Goal: Task Accomplishment & Management: Manage account settings

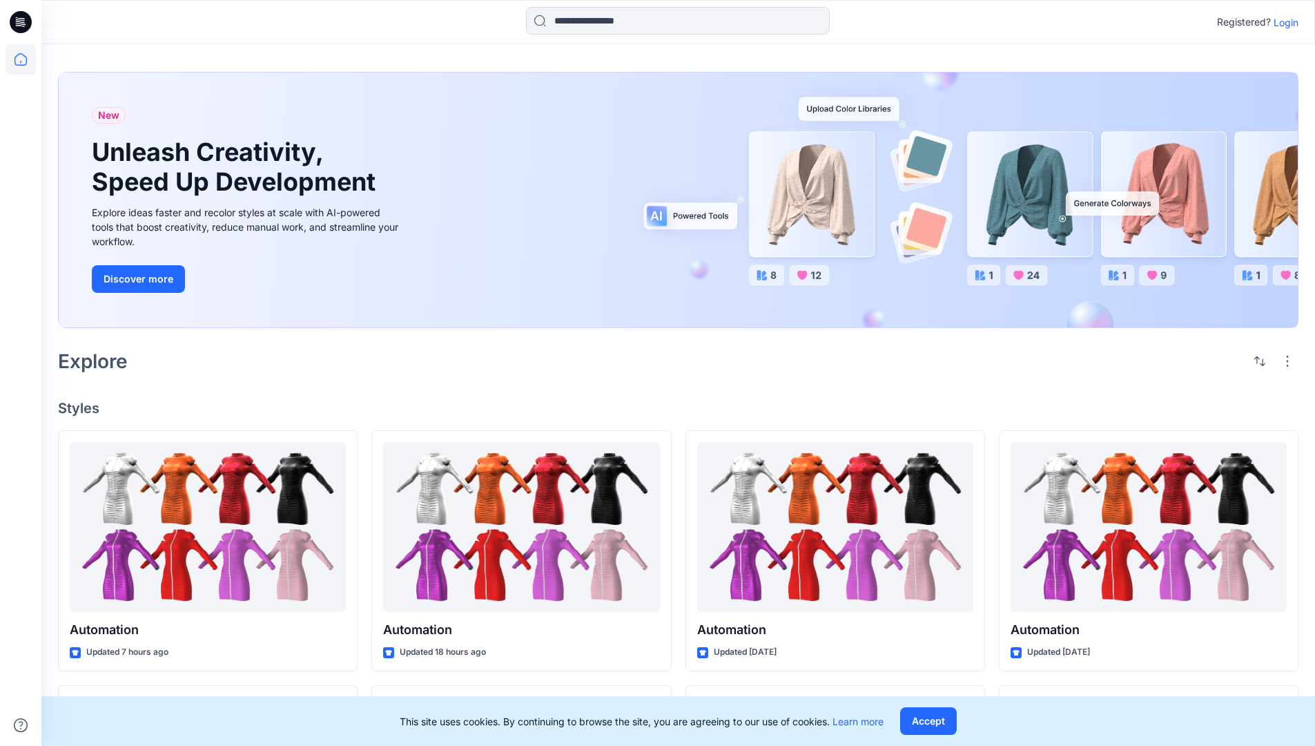
click at [1283, 22] on p "Login" at bounding box center [1286, 22] width 25 height 14
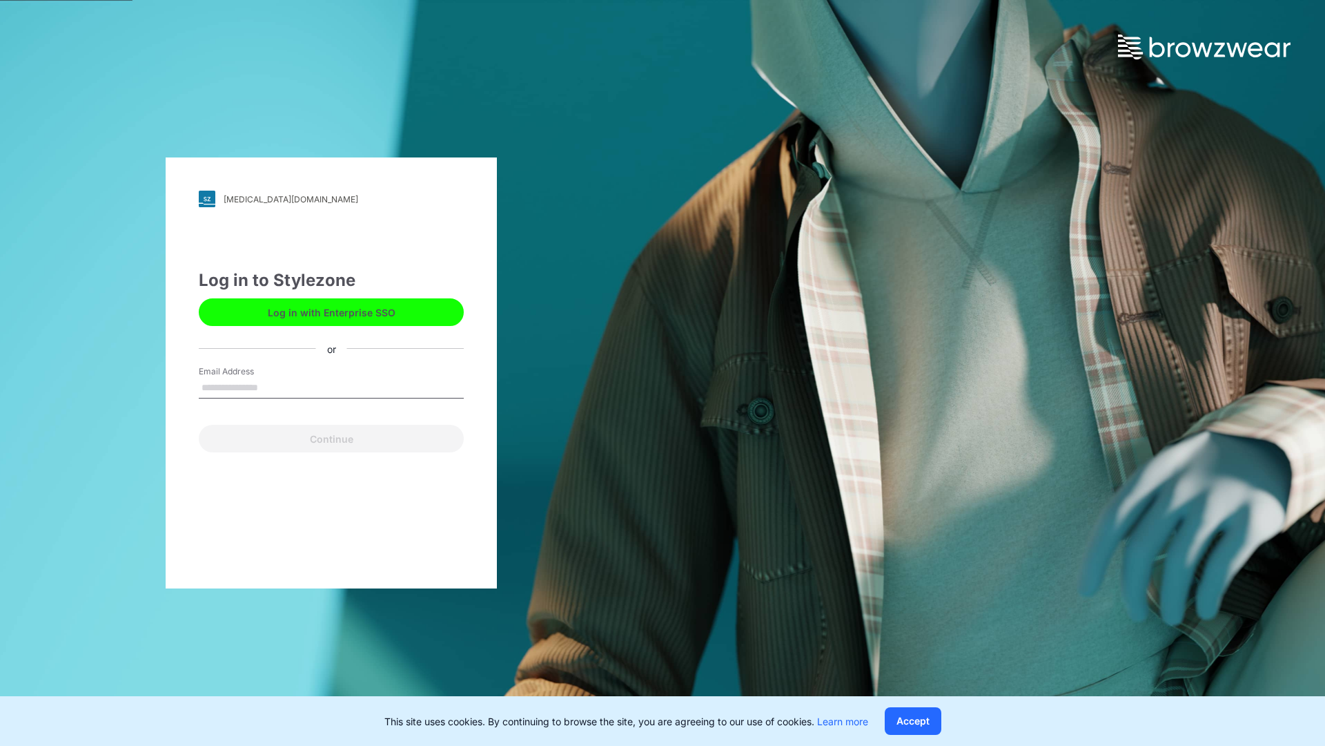
click at [273, 387] on input "Email Address" at bounding box center [331, 388] width 265 height 21
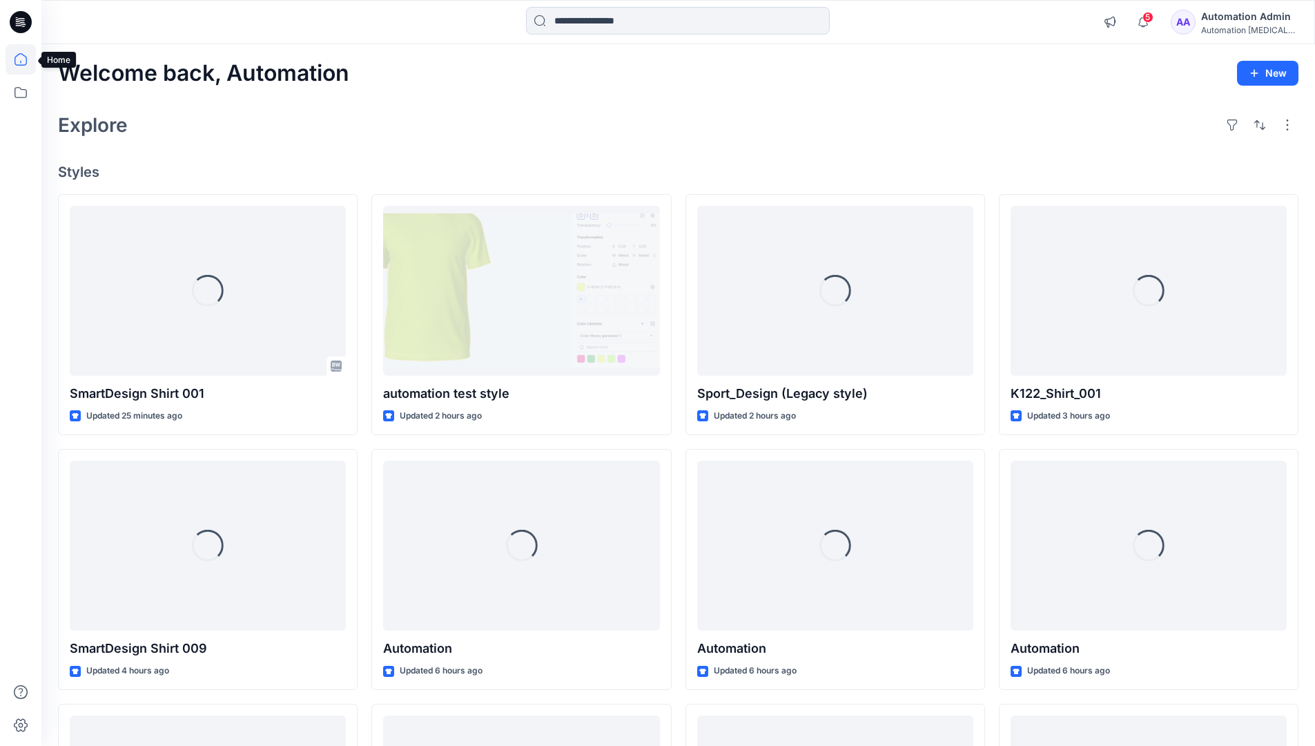
click at [26, 59] on icon at bounding box center [20, 59] width 12 height 12
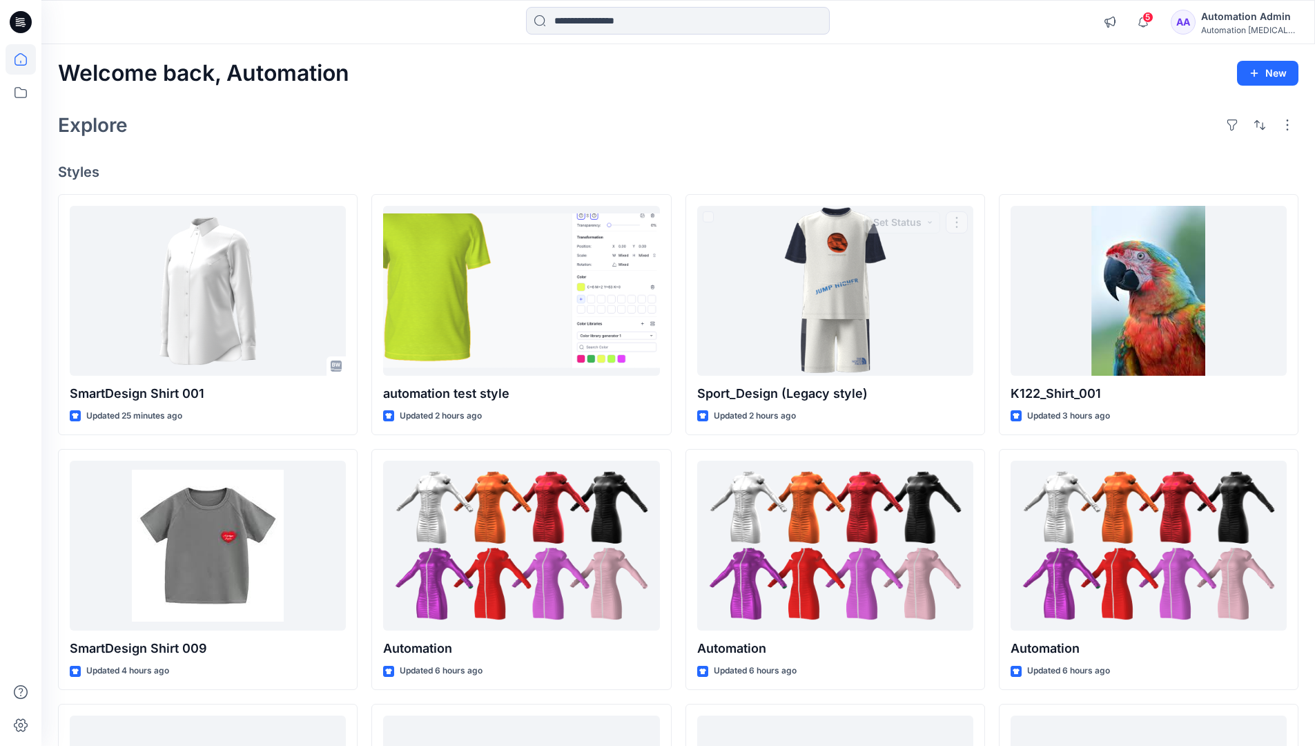
click at [1232, 20] on div "Automation Admin" at bounding box center [1249, 16] width 97 height 17
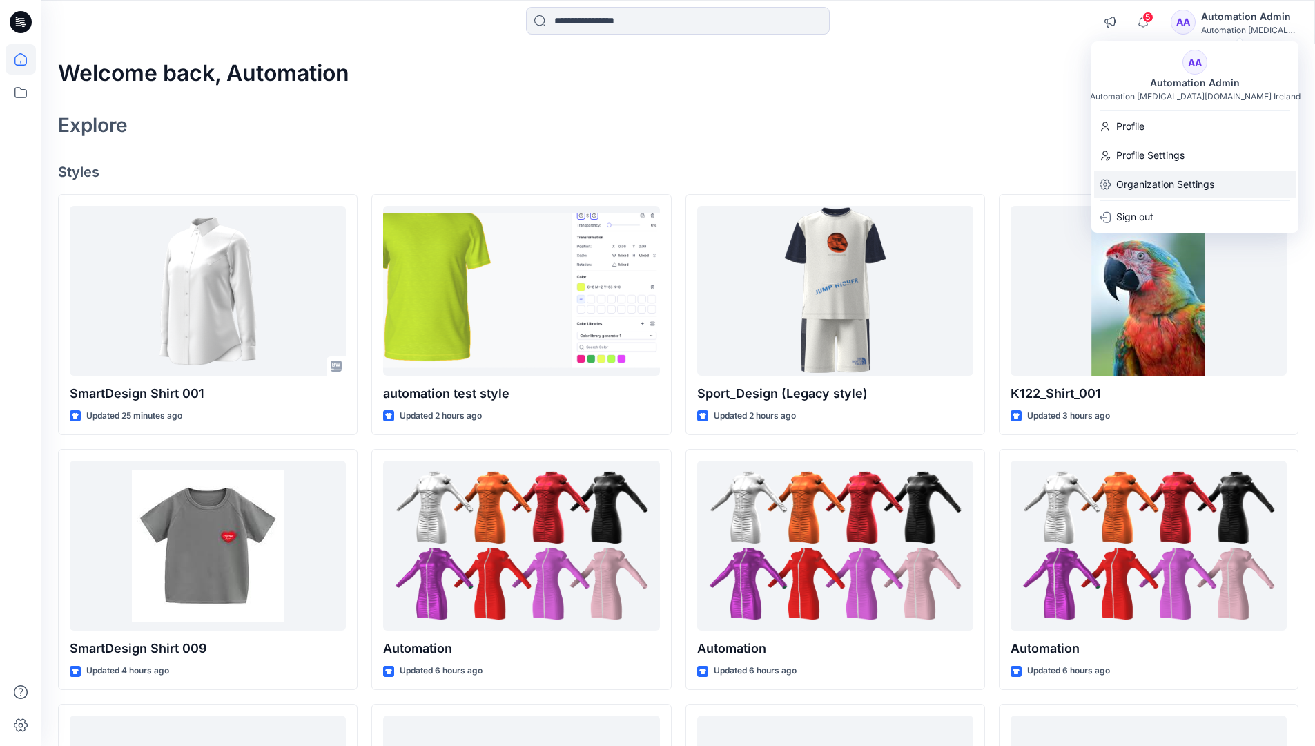
click at [1141, 191] on p "Organization Settings" at bounding box center [1165, 184] width 98 height 26
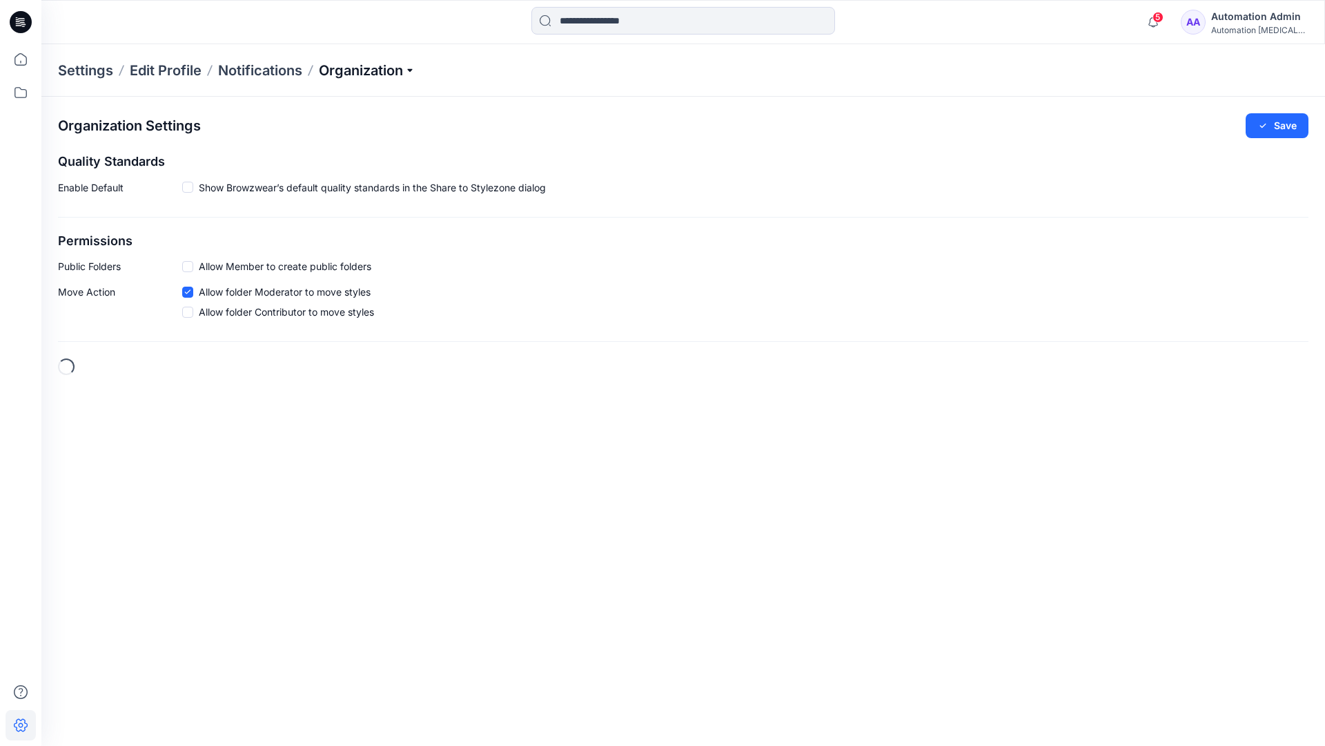
click at [397, 70] on p "Organization" at bounding box center [367, 70] width 97 height 19
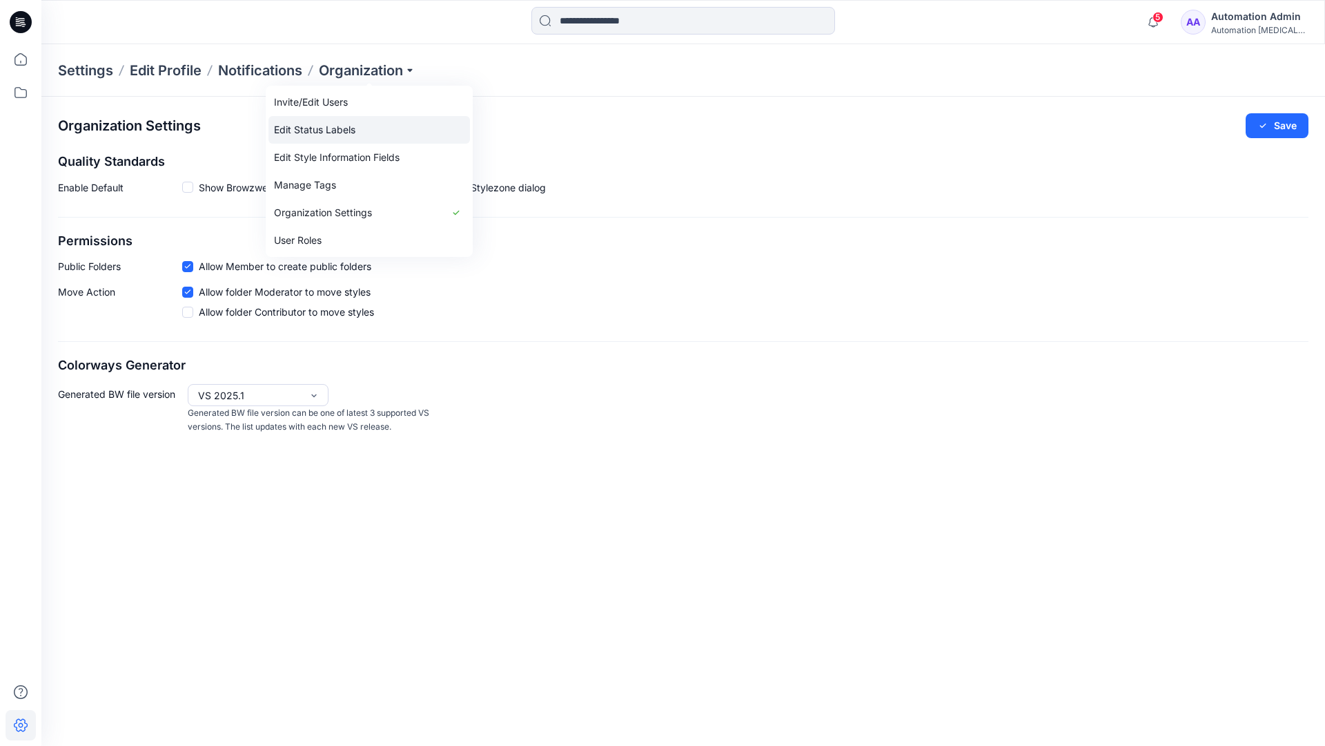
click at [340, 129] on link "Edit Status Labels" at bounding box center [370, 130] width 202 height 28
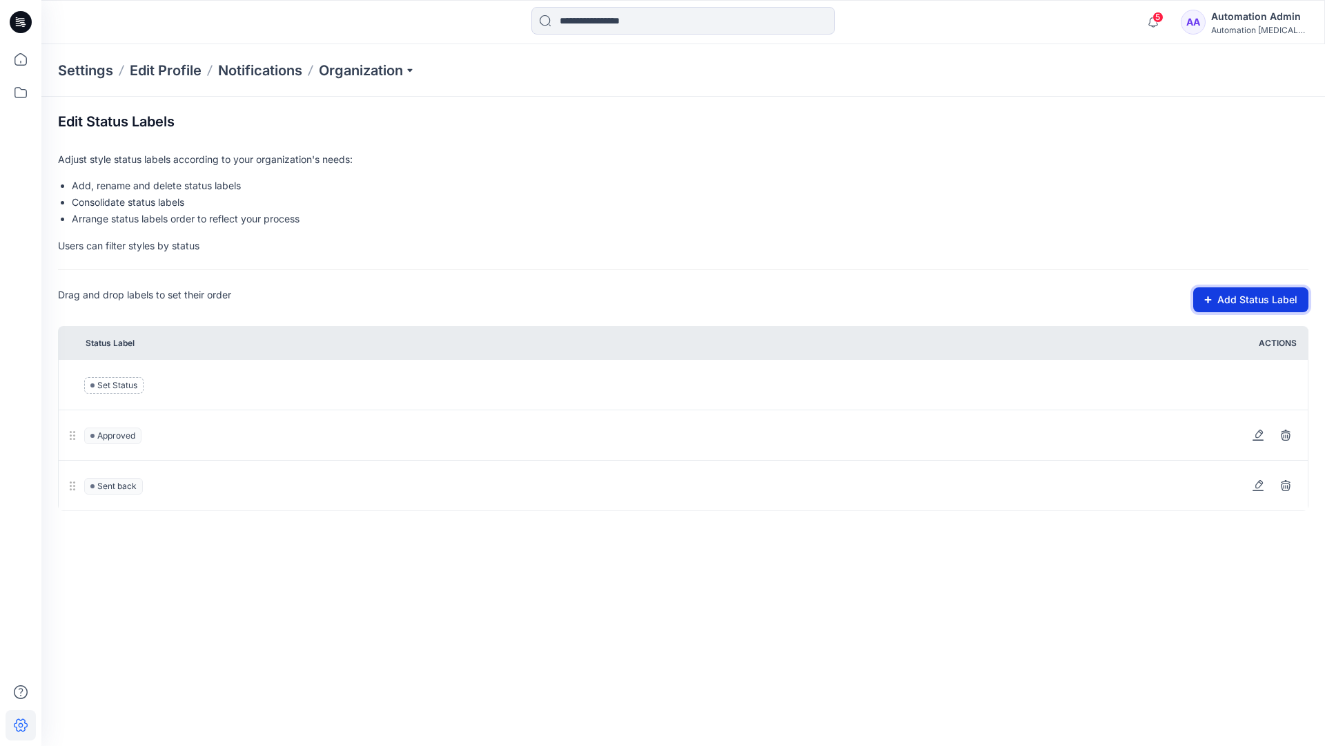
click at [1238, 301] on button "Add Status Label" at bounding box center [1251, 299] width 115 height 25
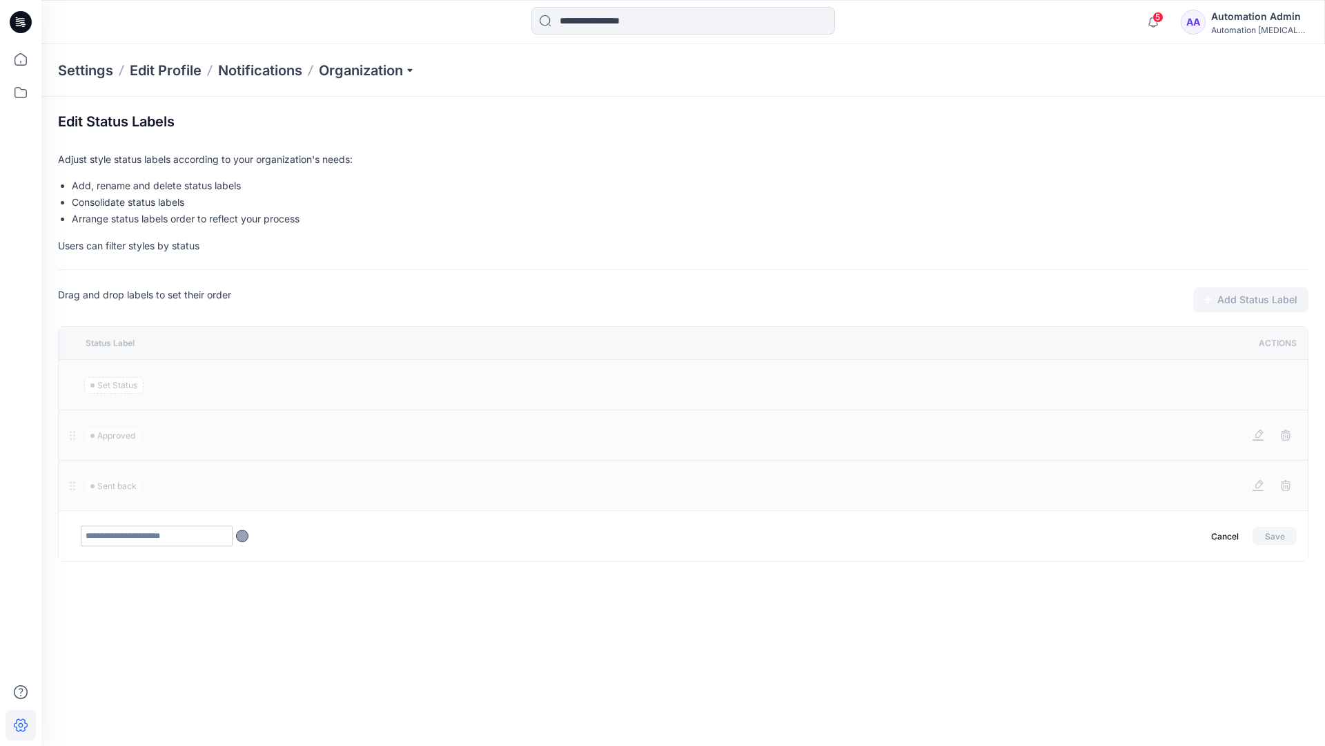
click at [184, 538] on input "text" at bounding box center [157, 535] width 152 height 21
type input "********"
click at [1270, 532] on button "Save" at bounding box center [1275, 536] width 44 height 18
click at [16, 59] on icon at bounding box center [21, 59] width 30 height 30
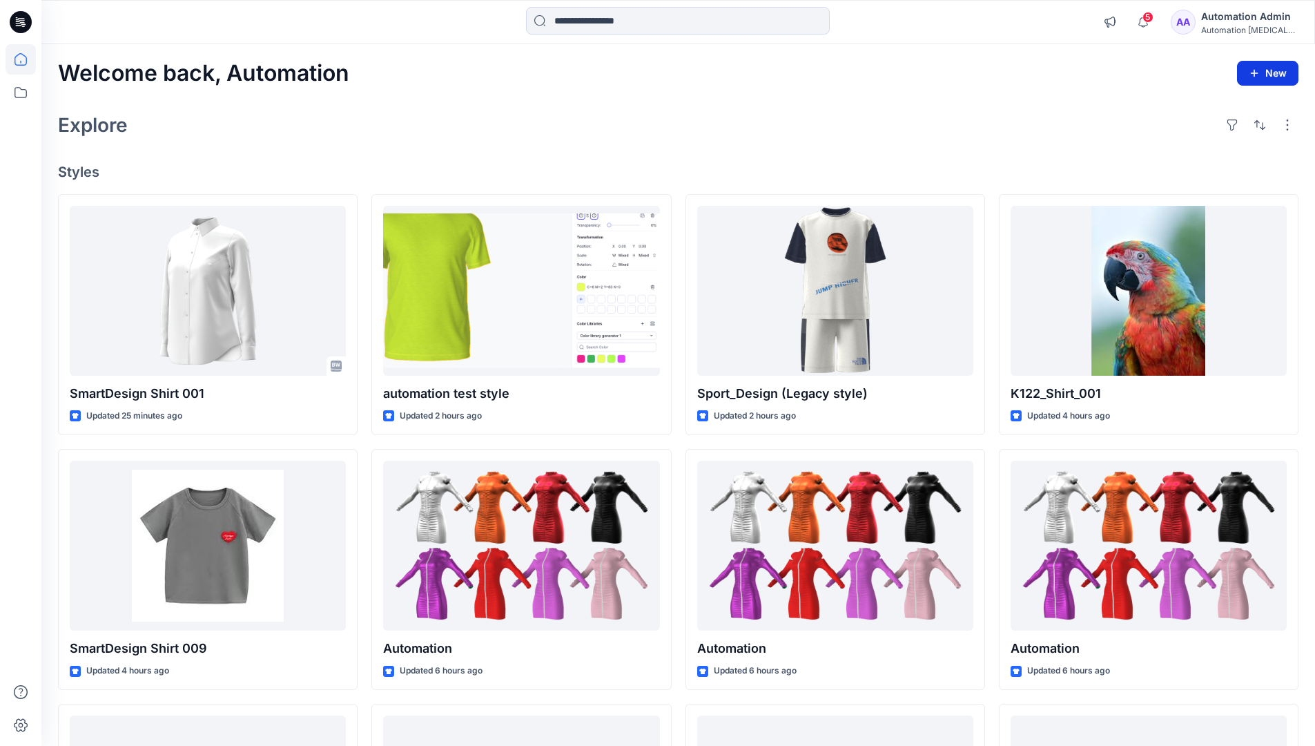
click at [1262, 77] on button "New" at bounding box center [1267, 73] width 61 height 25
click at [1229, 107] on p "New Style" at bounding box center [1225, 107] width 46 height 17
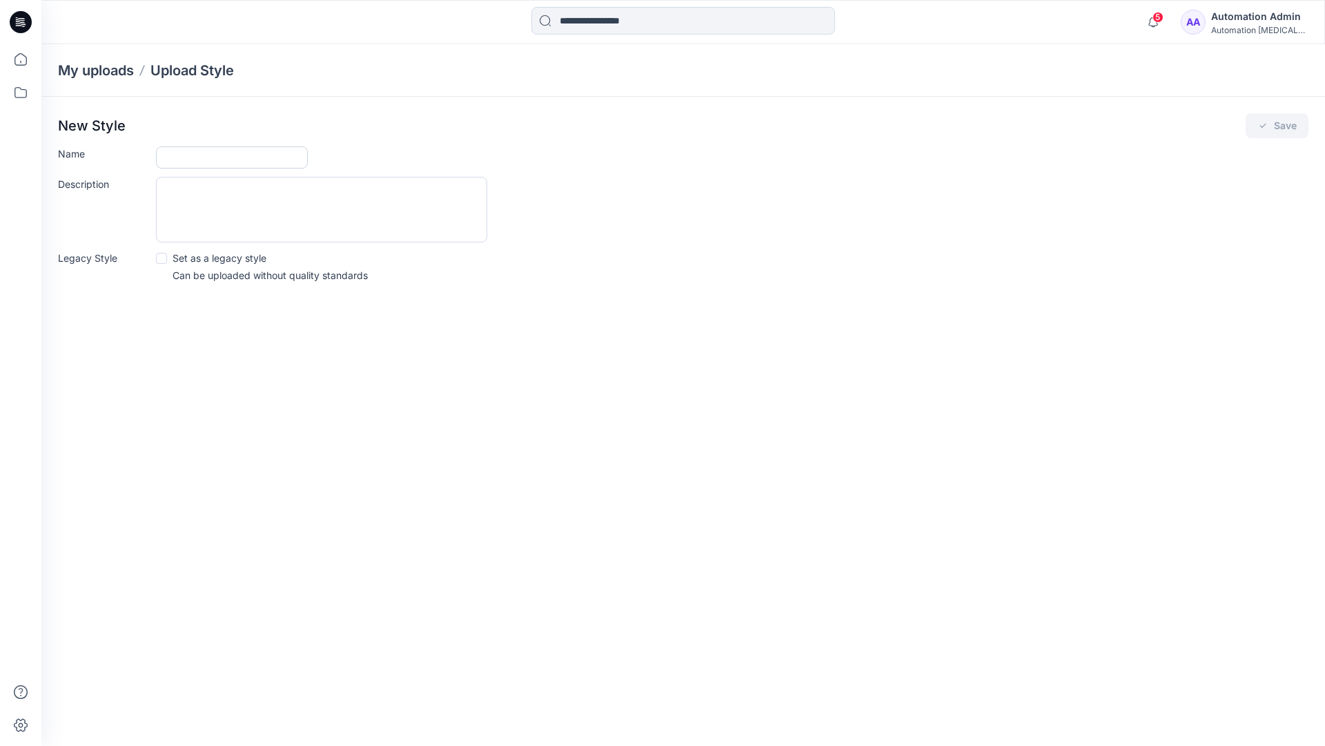
click at [217, 156] on input "Name" at bounding box center [232, 157] width 152 height 22
type input "**********"
click at [608, 208] on div "Description" at bounding box center [683, 210] width 1251 height 66
click at [1263, 130] on icon "submit" at bounding box center [1263, 125] width 11 height 11
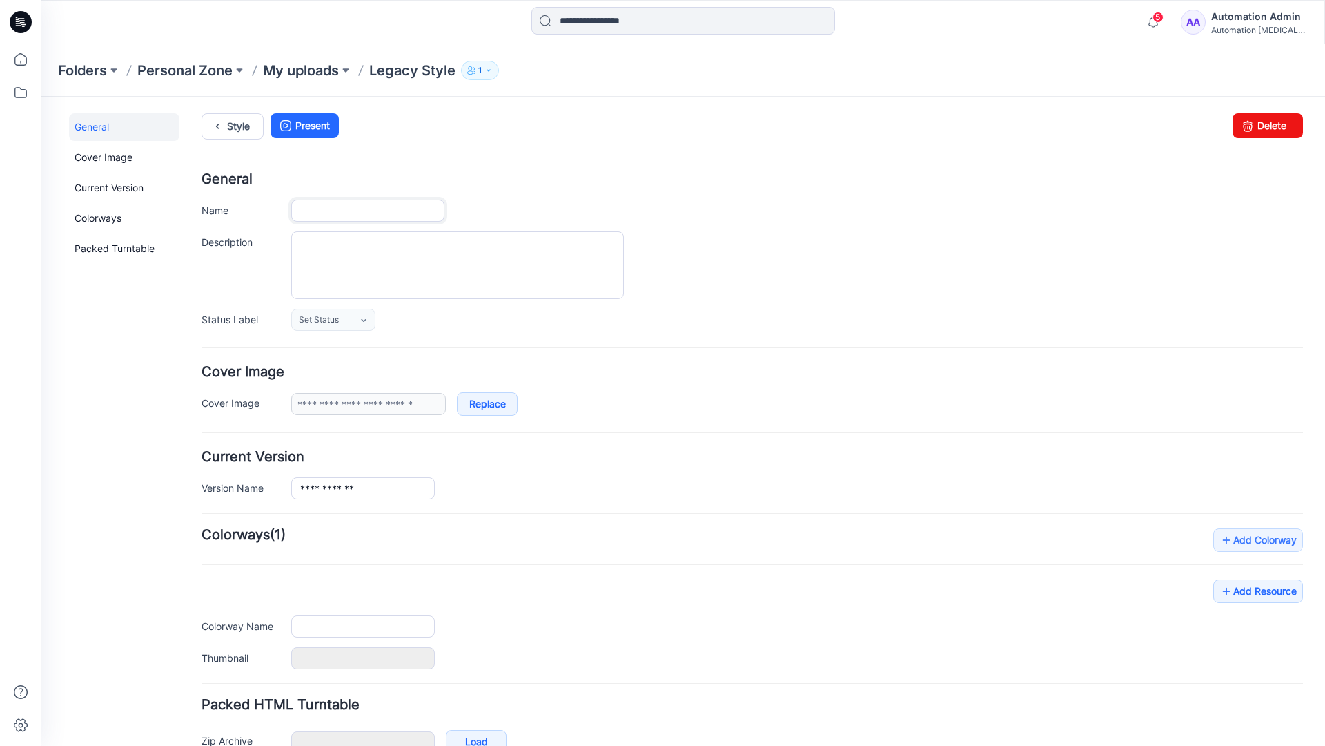
click at [385, 211] on input "Name" at bounding box center [367, 211] width 153 height 22
type input "**********"
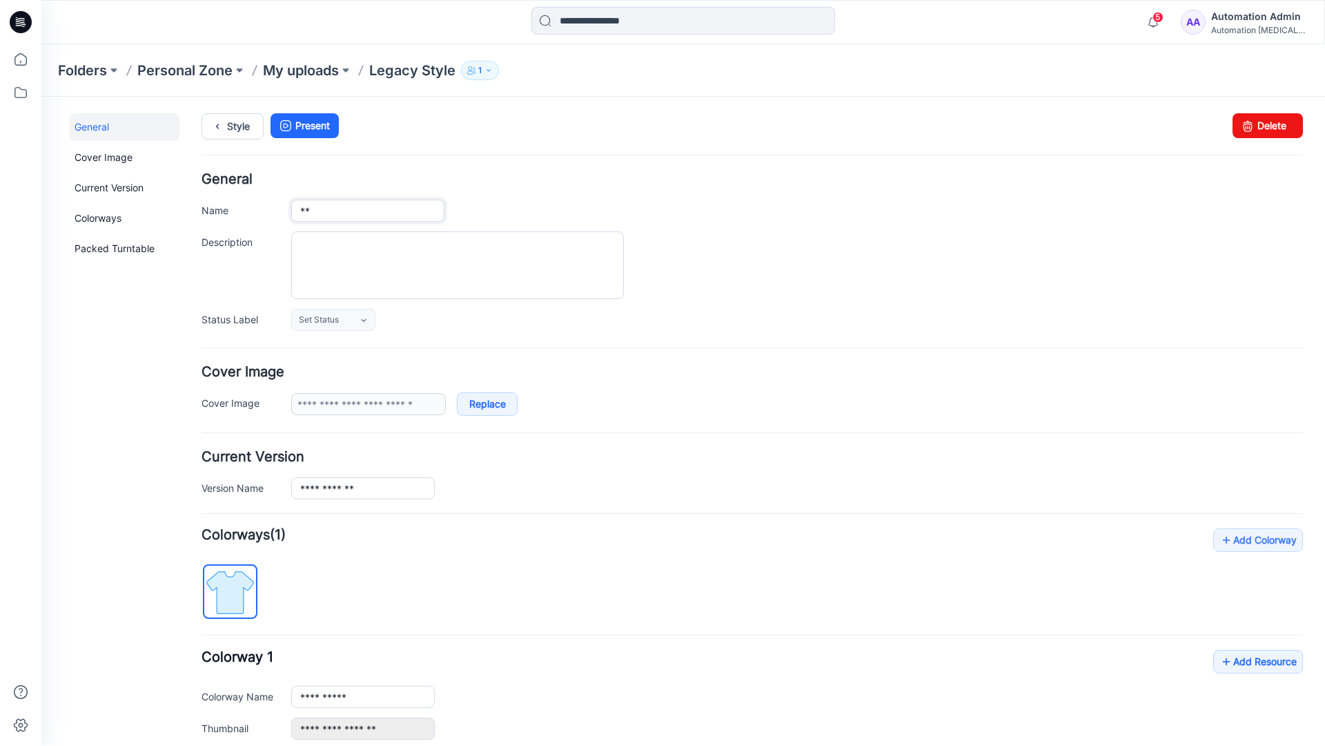
type input "*"
type input "**********"
click at [374, 248] on textarea "Description" at bounding box center [457, 265] width 333 height 68
type textarea "**********"
click at [364, 320] on icon at bounding box center [363, 320] width 5 height 3
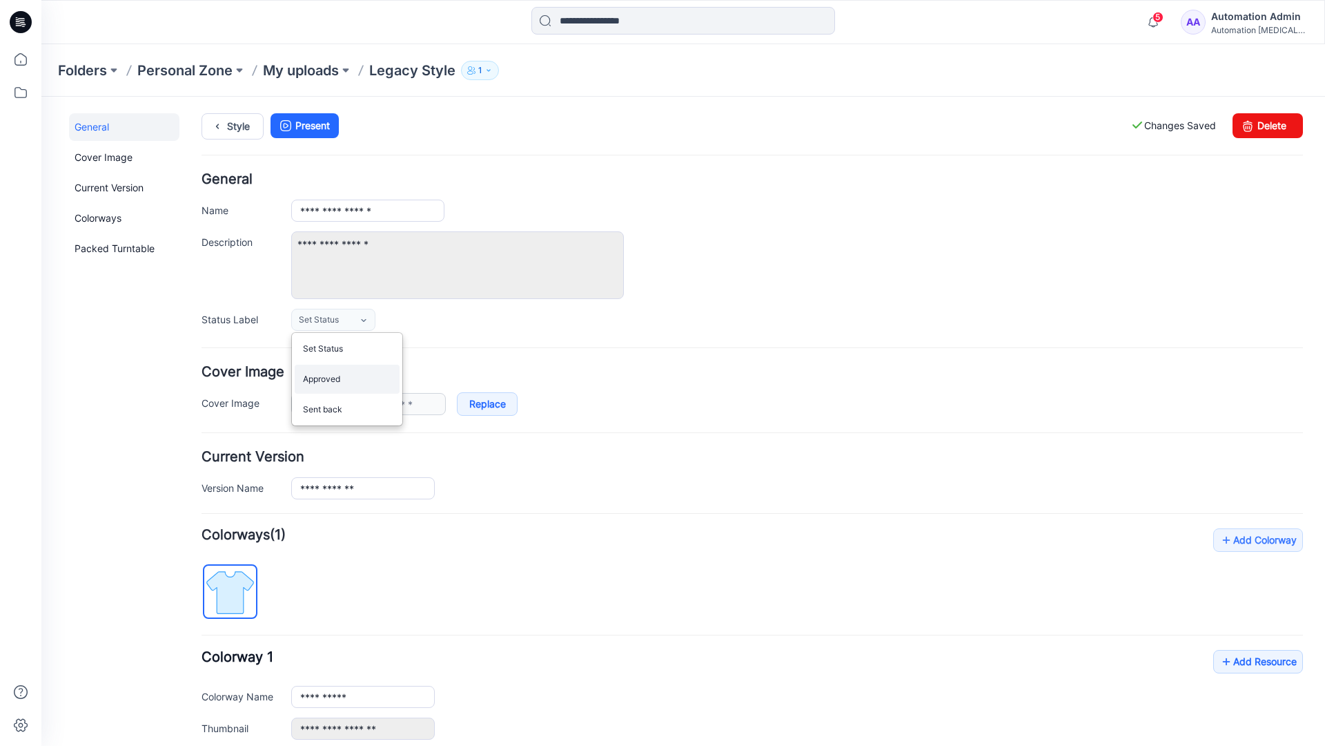
click at [342, 386] on link "Approved" at bounding box center [347, 378] width 105 height 29
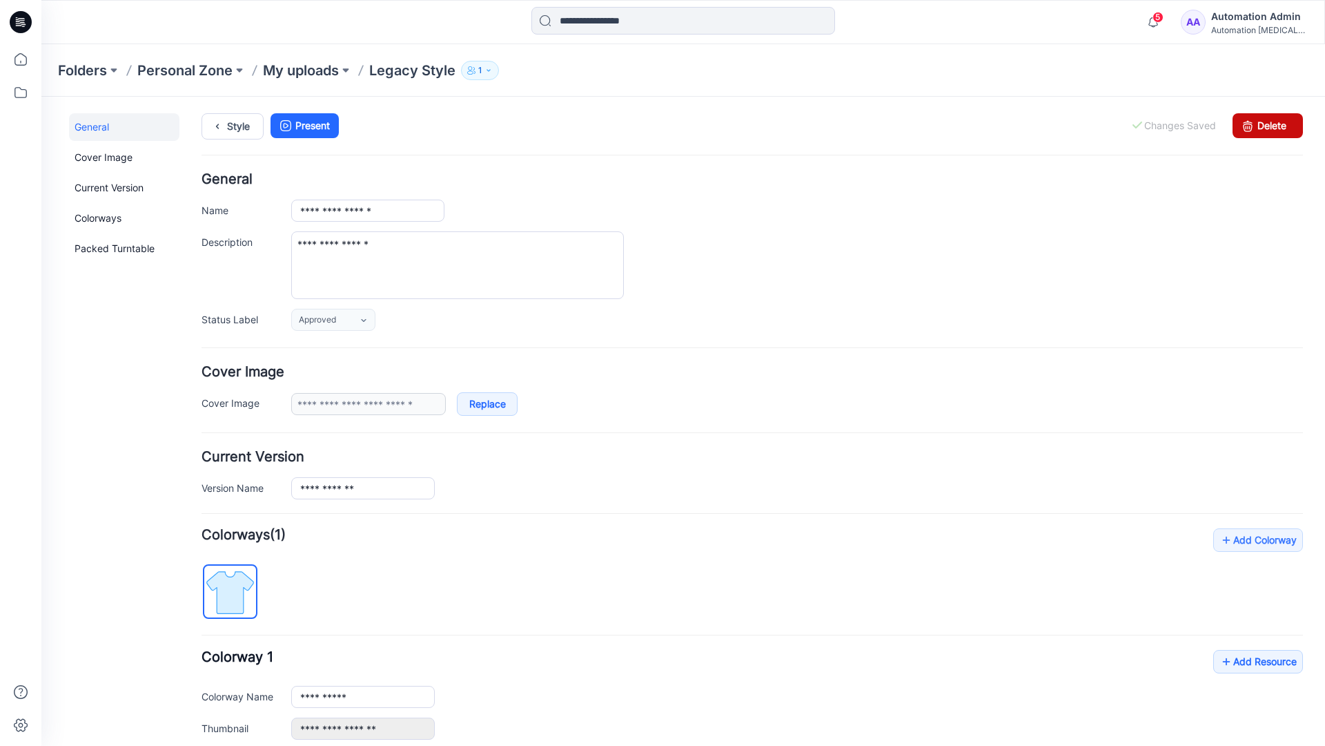
click at [1260, 125] on link "Delete" at bounding box center [1268, 125] width 70 height 25
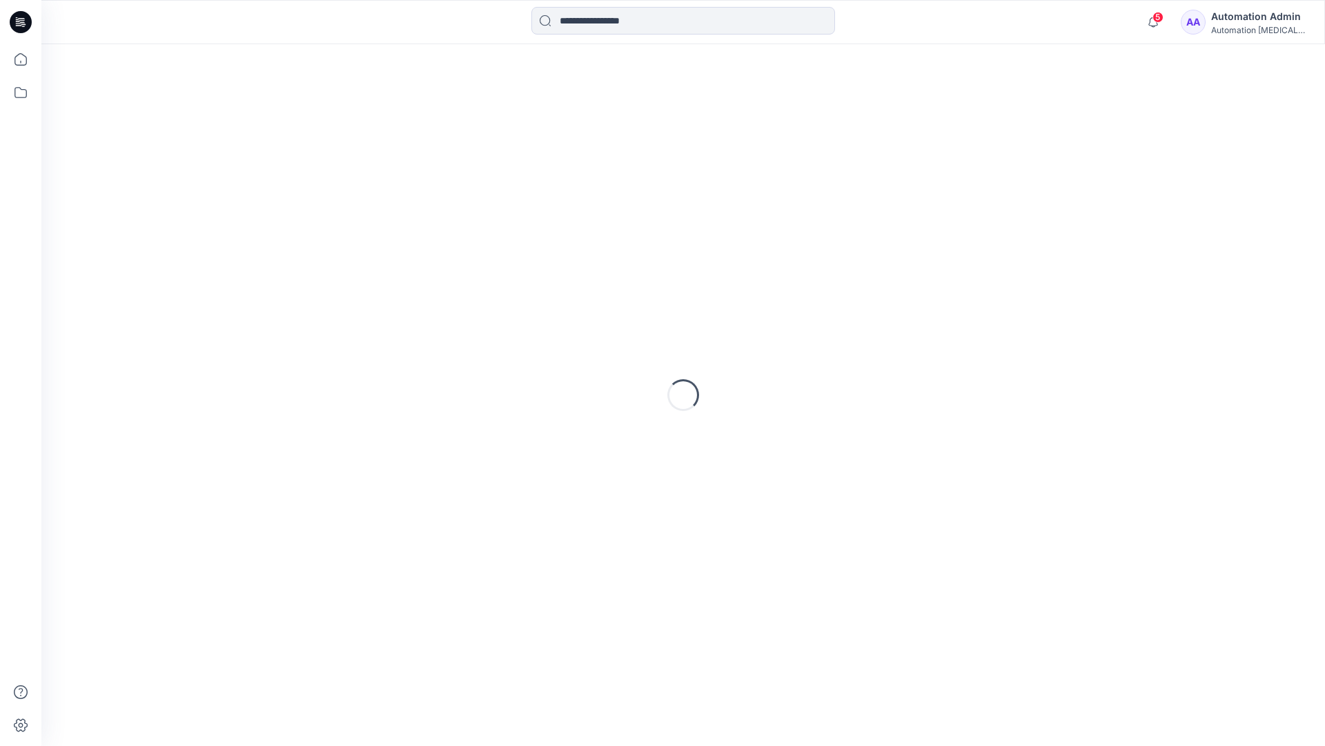
click at [1247, 23] on div "Automation Admin" at bounding box center [1260, 16] width 97 height 17
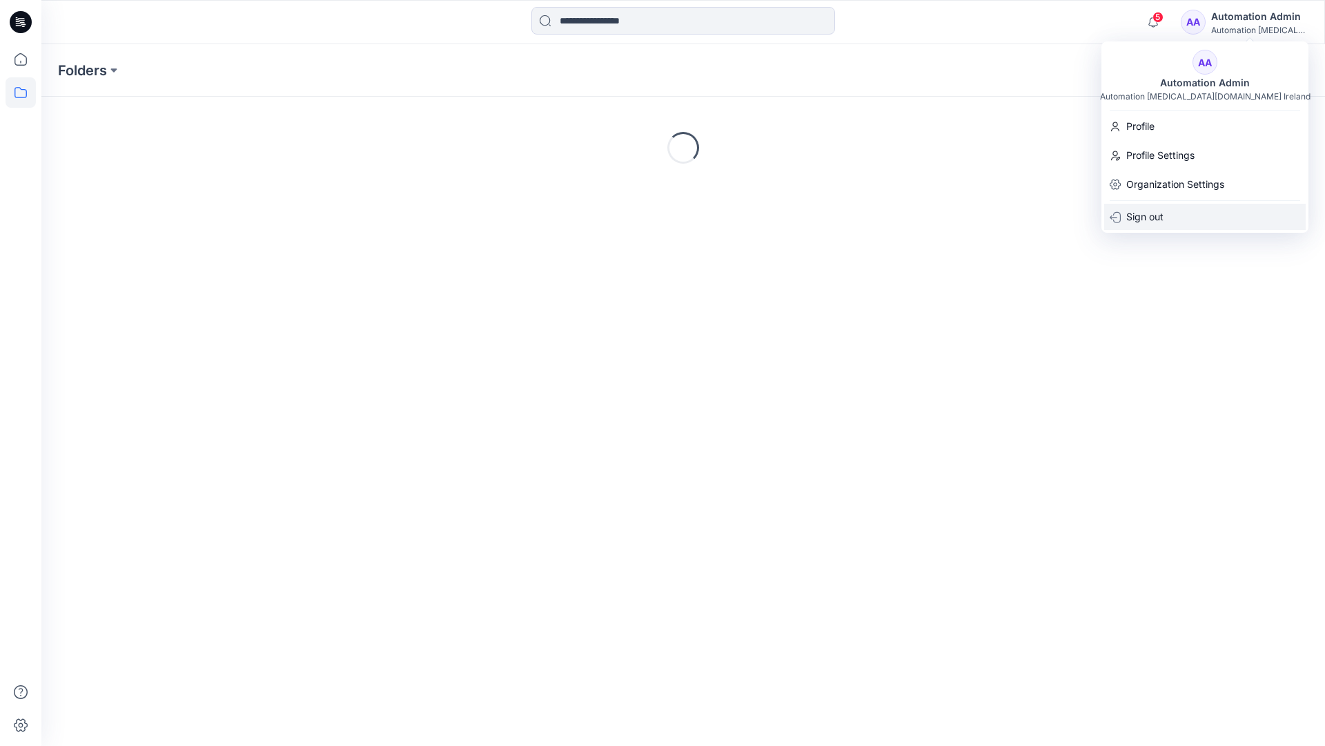
click at [1160, 216] on p "Sign out" at bounding box center [1145, 217] width 37 height 26
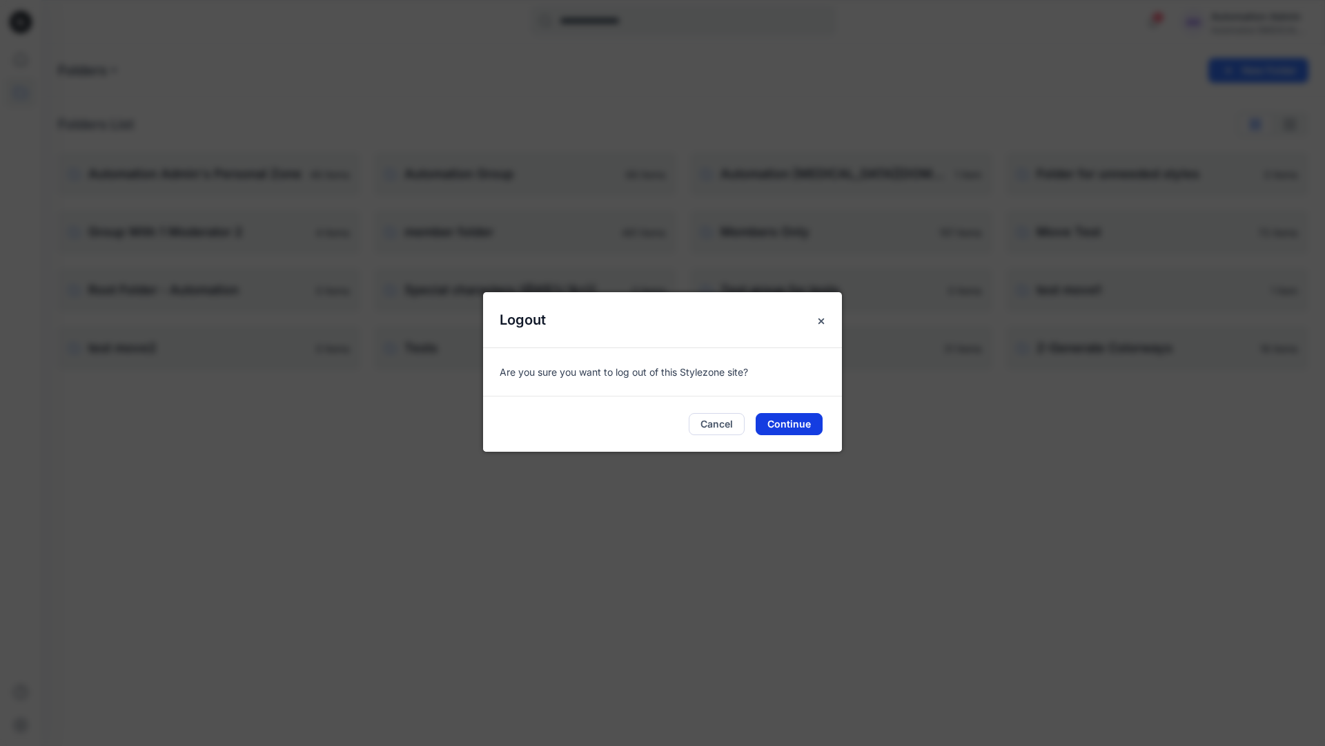
click at [797, 422] on button "Continue" at bounding box center [789, 424] width 67 height 22
